Goal: Task Accomplishment & Management: Manage account settings

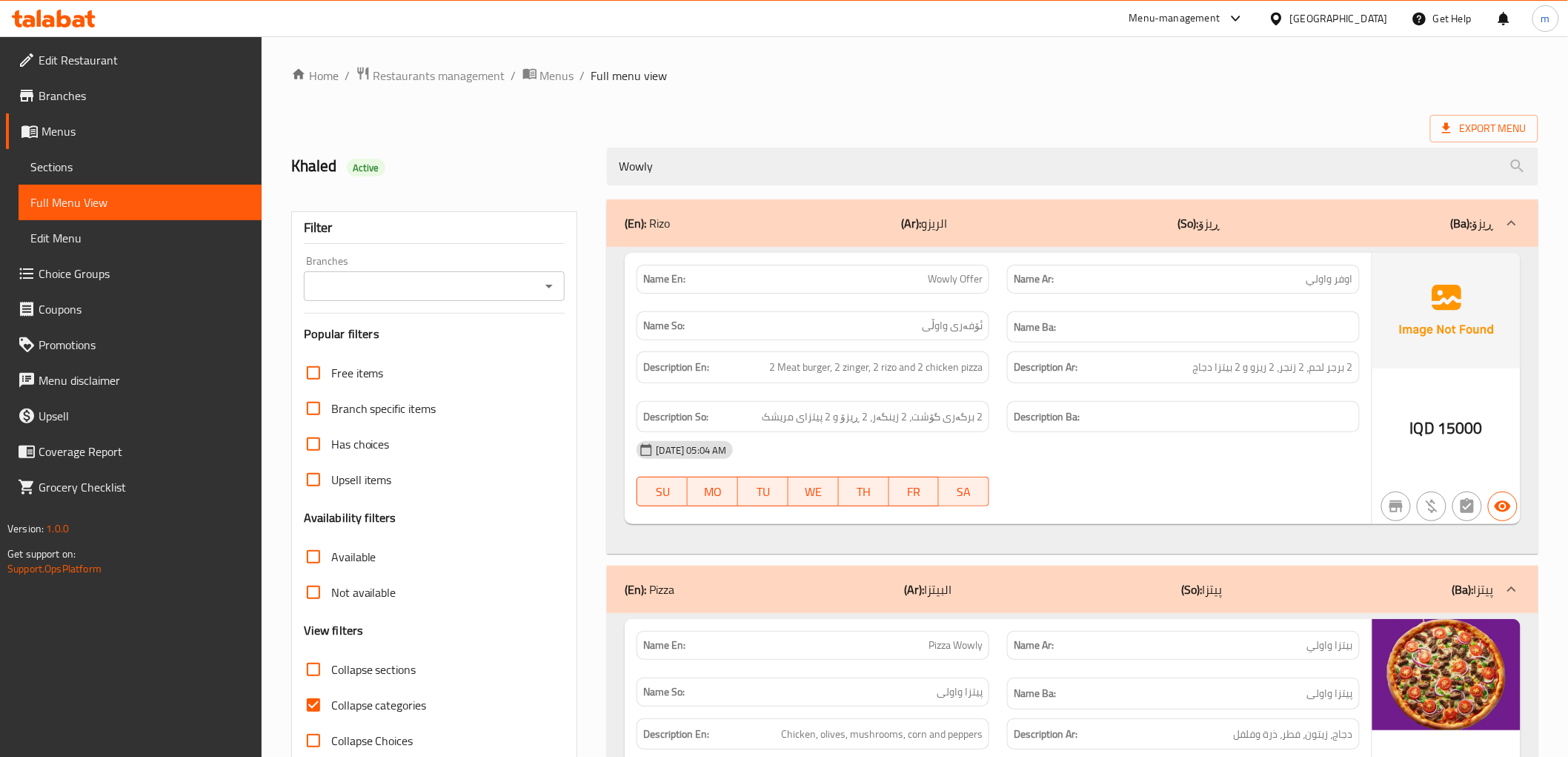
click at [926, 276] on p "Name En: Wowly Offer" at bounding box center [813, 279] width 339 height 16
click at [98, 172] on span "Sections" at bounding box center [140, 166] width 220 height 18
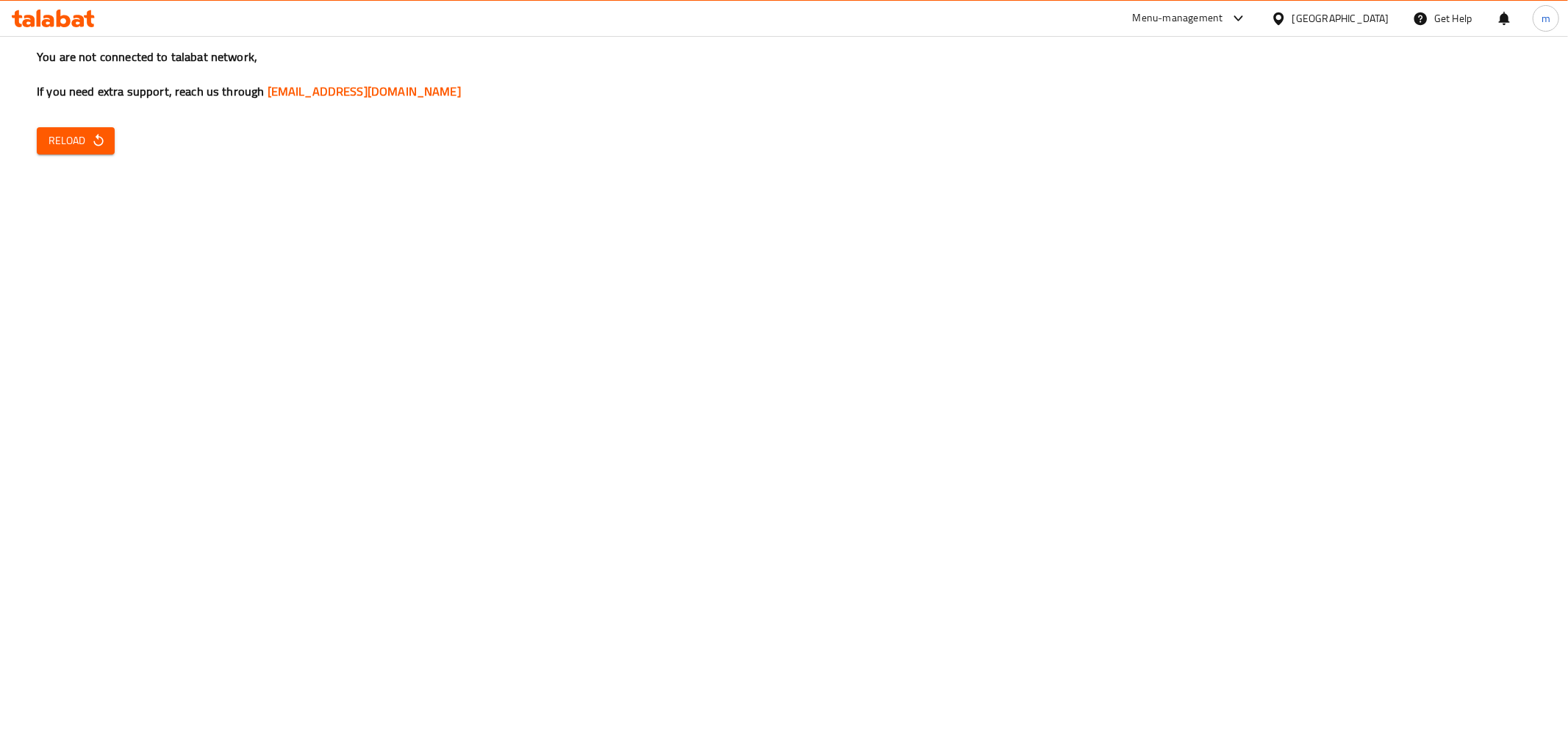
click at [82, 128] on button "Reload" at bounding box center [75, 140] width 78 height 27
